Goal: Communication & Community: Connect with others

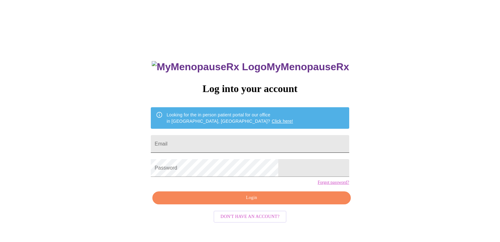
click at [208, 147] on input "Email" at bounding box center [250, 144] width 198 height 18
type input "[EMAIL_ADDRESS][DOMAIN_NAME]"
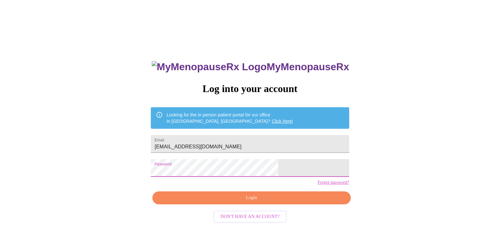
click at [226, 201] on span "Login" at bounding box center [252, 198] width 184 height 8
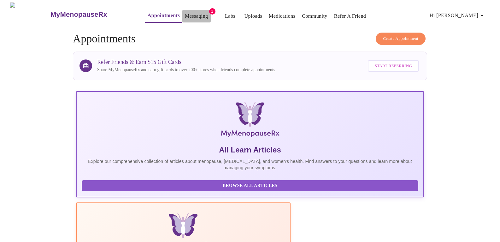
click at [185, 14] on link "Messaging" at bounding box center [196, 16] width 23 height 9
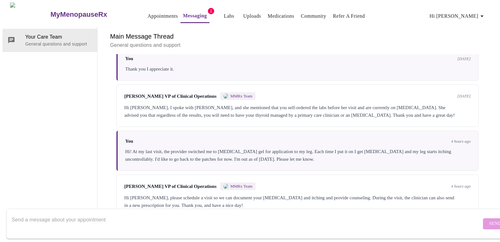
scroll to position [478, 0]
